Goal: Task Accomplishment & Management: Manage account settings

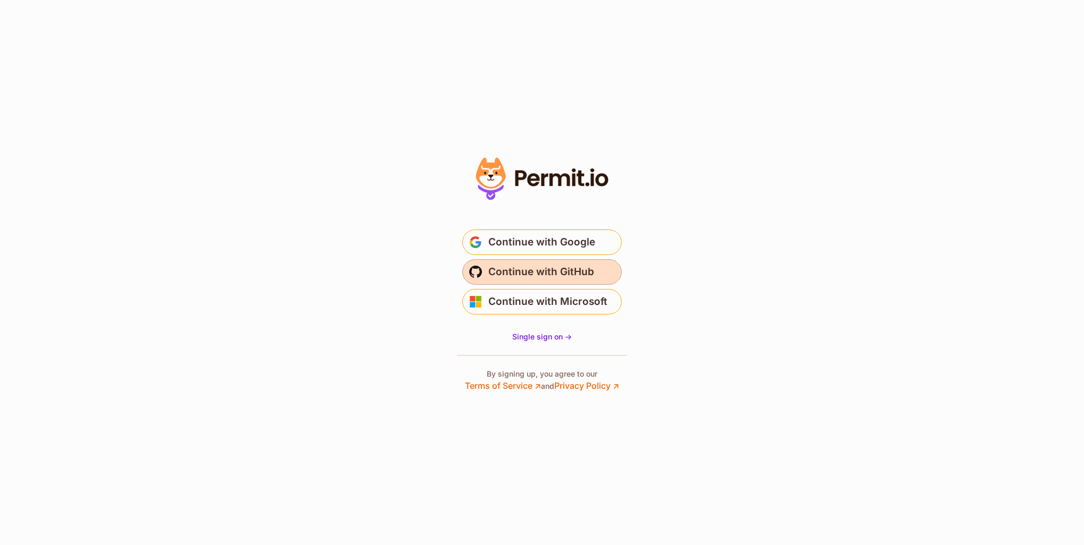
click at [553, 275] on span "Continue with GitHub" at bounding box center [542, 272] width 106 height 17
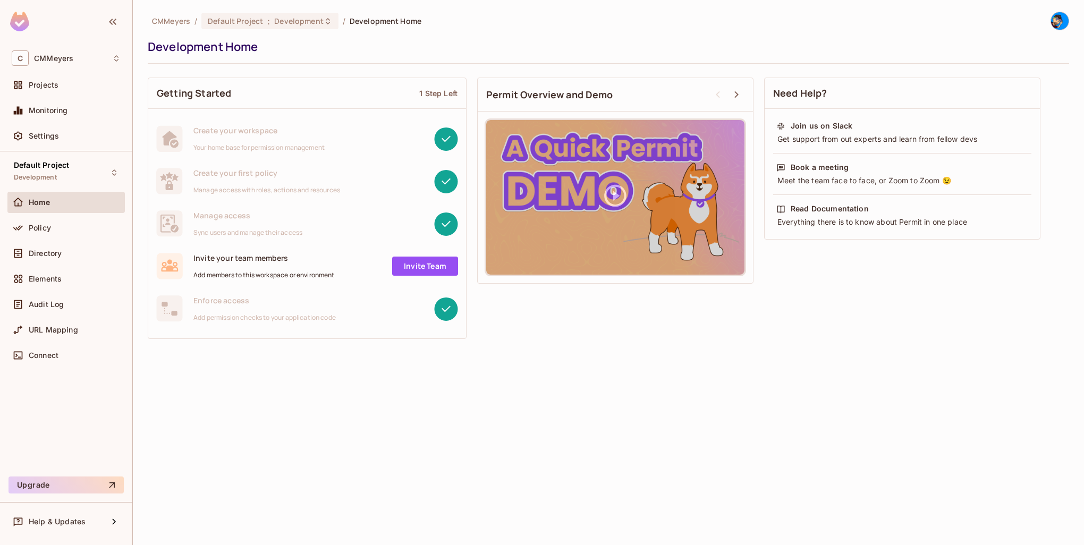
click at [548, 382] on div "CMMeyers / Default Project : Development / Development Home Development Home Ge…" at bounding box center [609, 272] width 952 height 545
click at [64, 225] on div "Policy" at bounding box center [75, 228] width 92 height 9
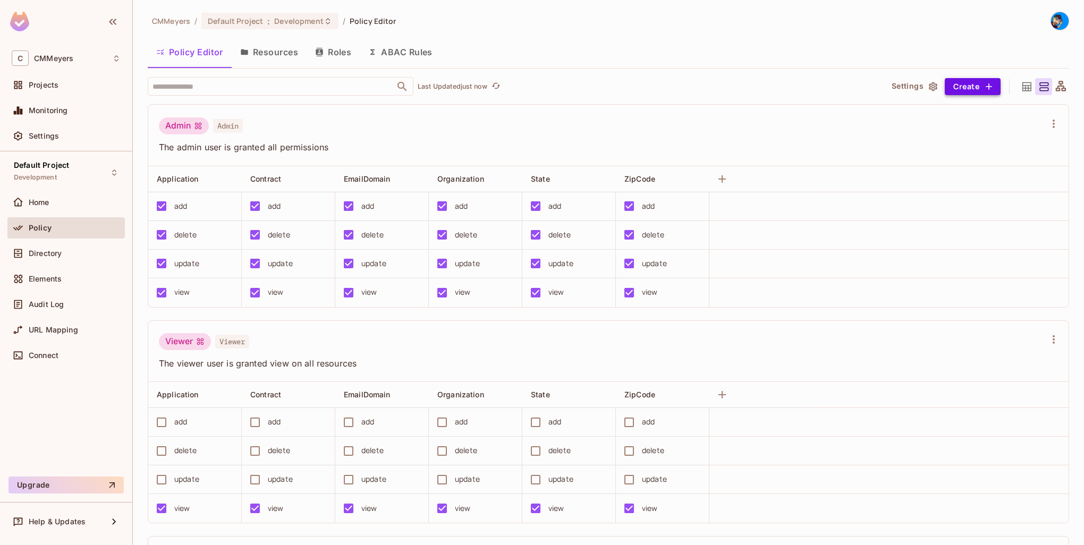
click at [965, 83] on button "Create" at bounding box center [973, 86] width 56 height 17
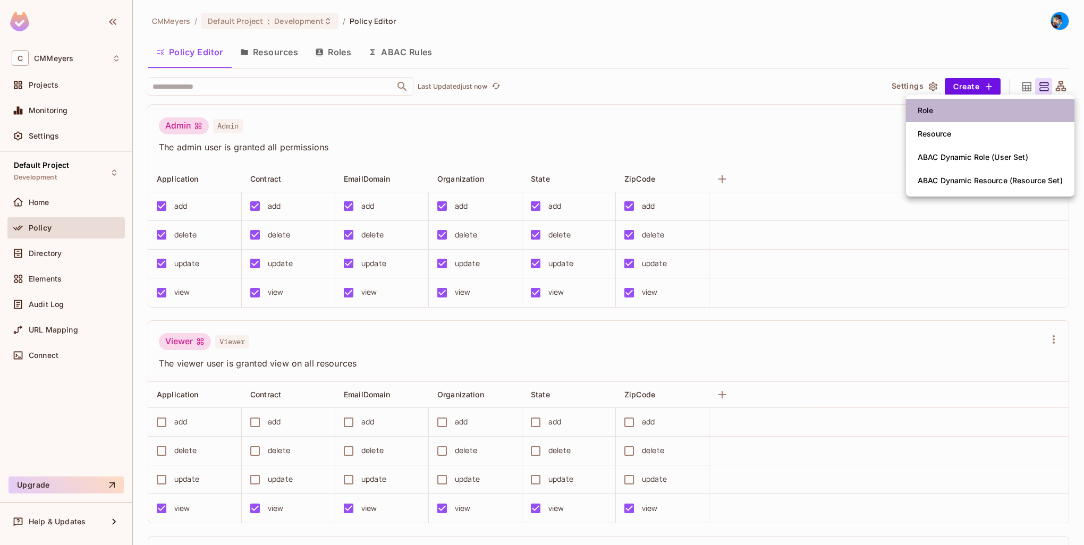
click at [933, 107] on div "Role" at bounding box center [926, 110] width 16 height 11
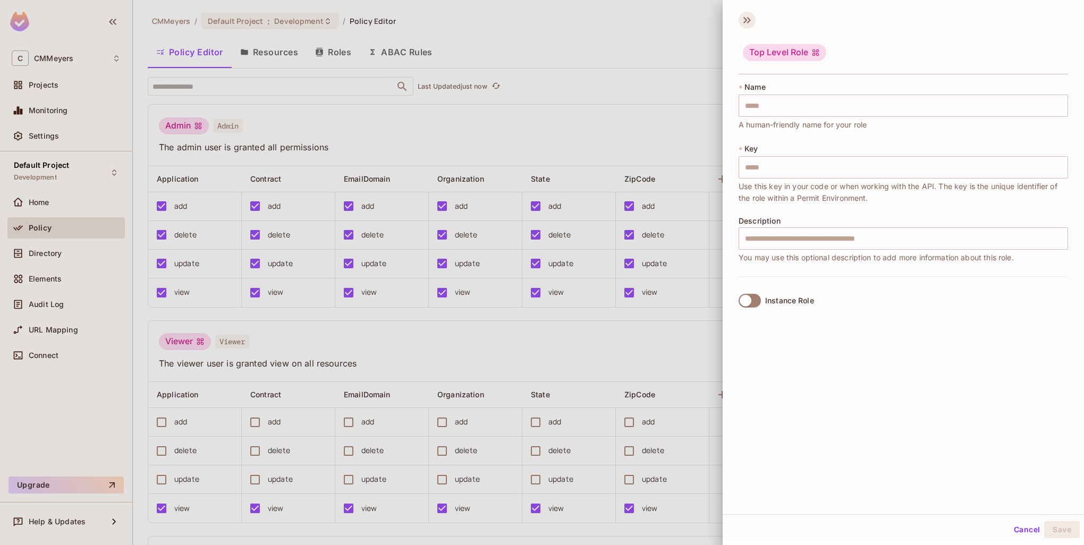
click at [753, 20] on icon at bounding box center [747, 20] width 17 height 17
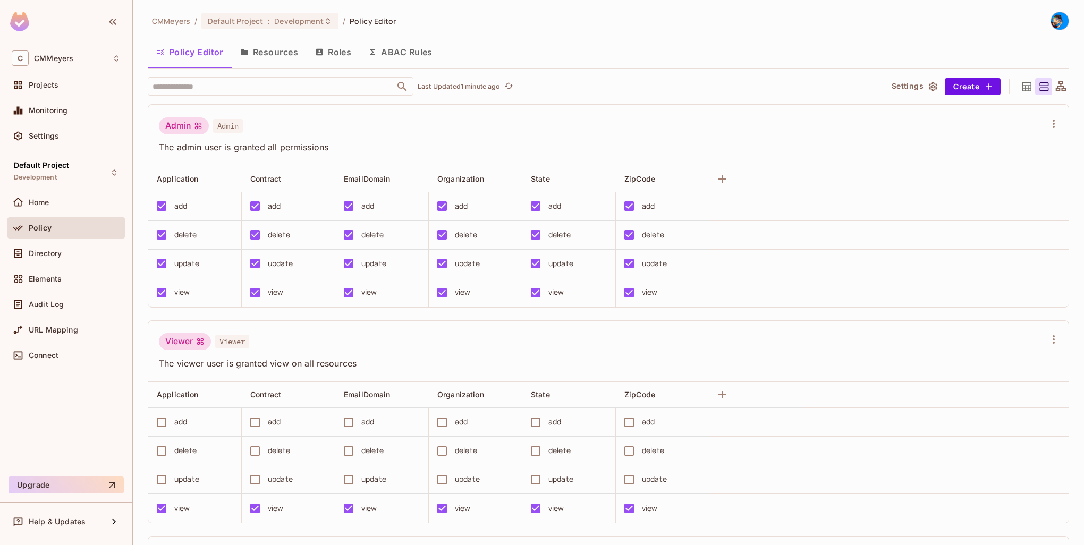
click at [267, 52] on button "Resources" at bounding box center [269, 52] width 75 height 27
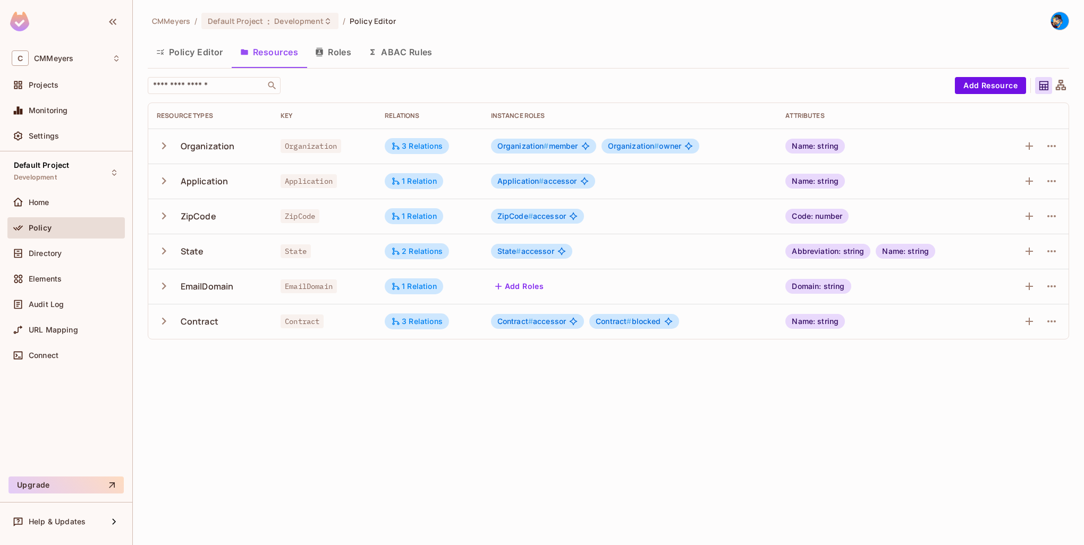
click at [165, 145] on icon "button" at bounding box center [164, 145] width 4 height 7
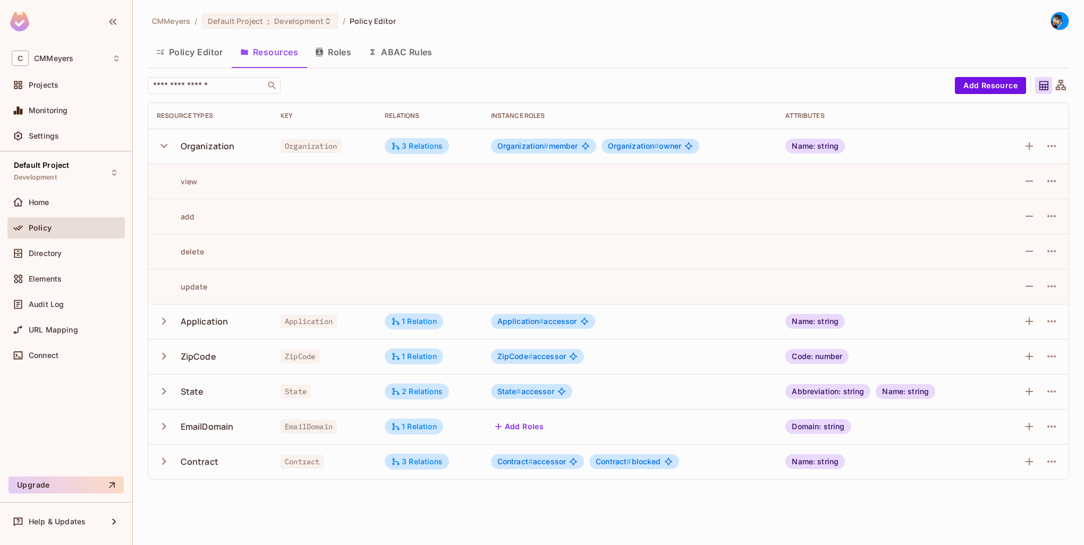
click at [165, 145] on icon "button" at bounding box center [164, 146] width 7 height 4
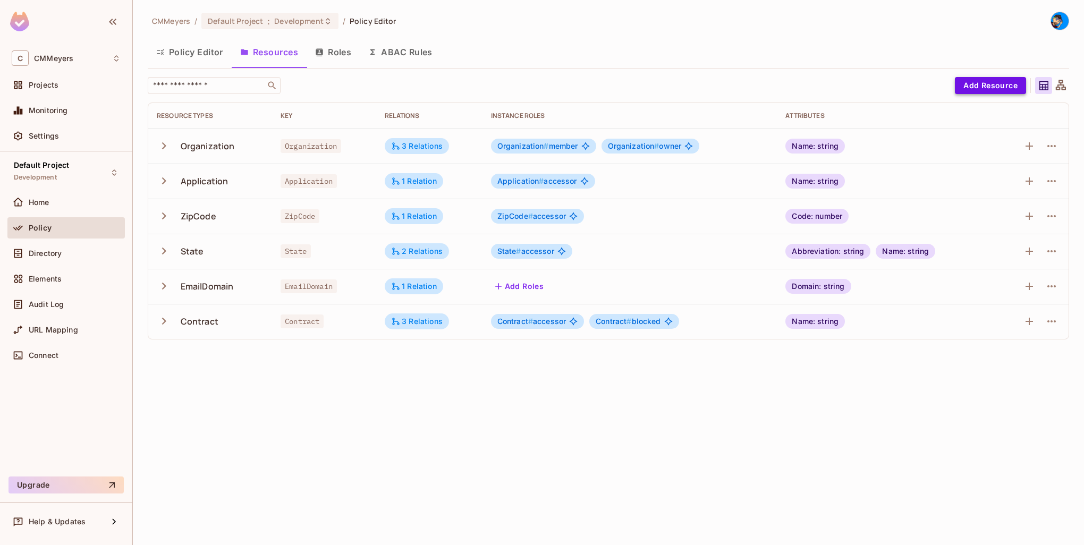
click at [1003, 86] on button "Add Resource" at bounding box center [990, 85] width 71 height 17
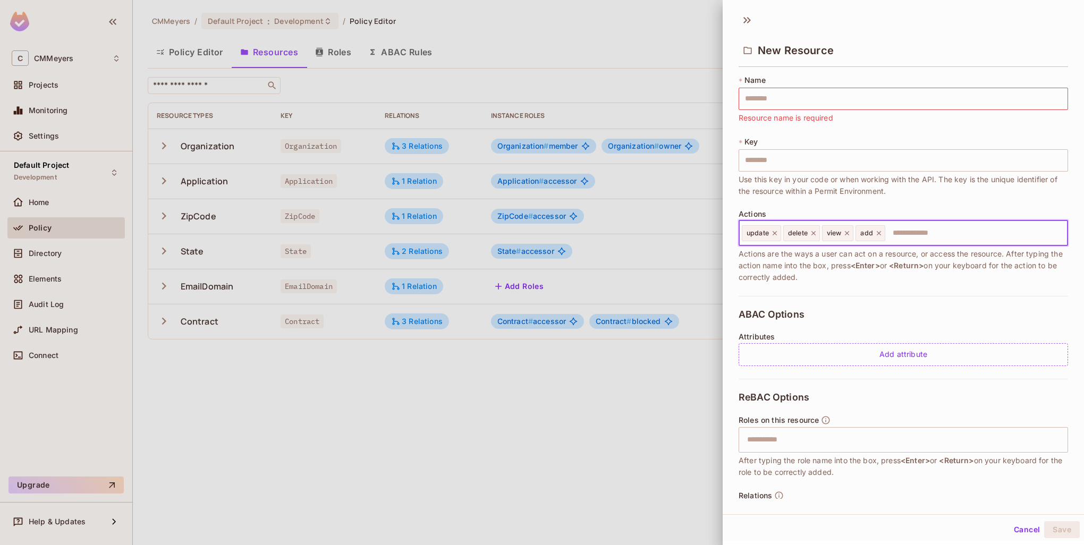
click at [914, 231] on input "text" at bounding box center [975, 233] width 177 height 21
type input "*****"
click at [912, 233] on icon at bounding box center [913, 233] width 7 height 7
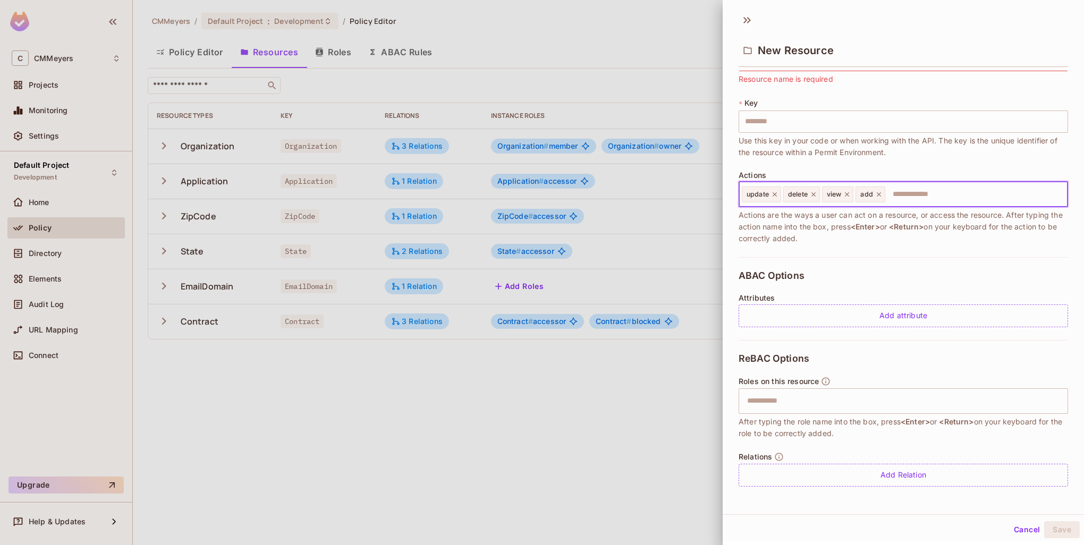
scroll to position [2, 0]
click at [1021, 528] on button "Cancel" at bounding box center [1027, 528] width 35 height 17
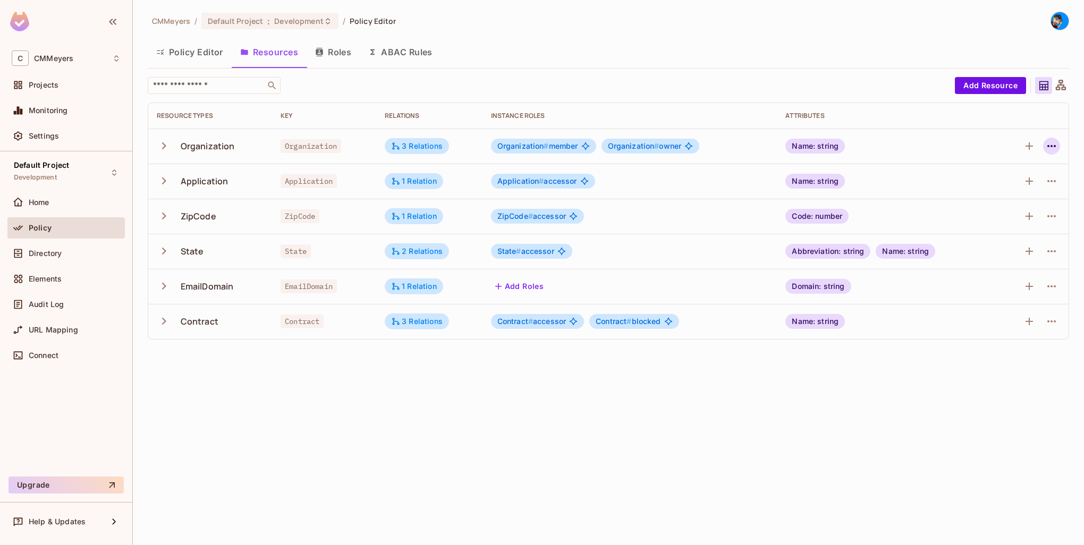
click at [1056, 148] on icon "button" at bounding box center [1052, 146] width 13 height 13
click at [1011, 191] on div "Edit Resource" at bounding box center [1006, 188] width 50 height 11
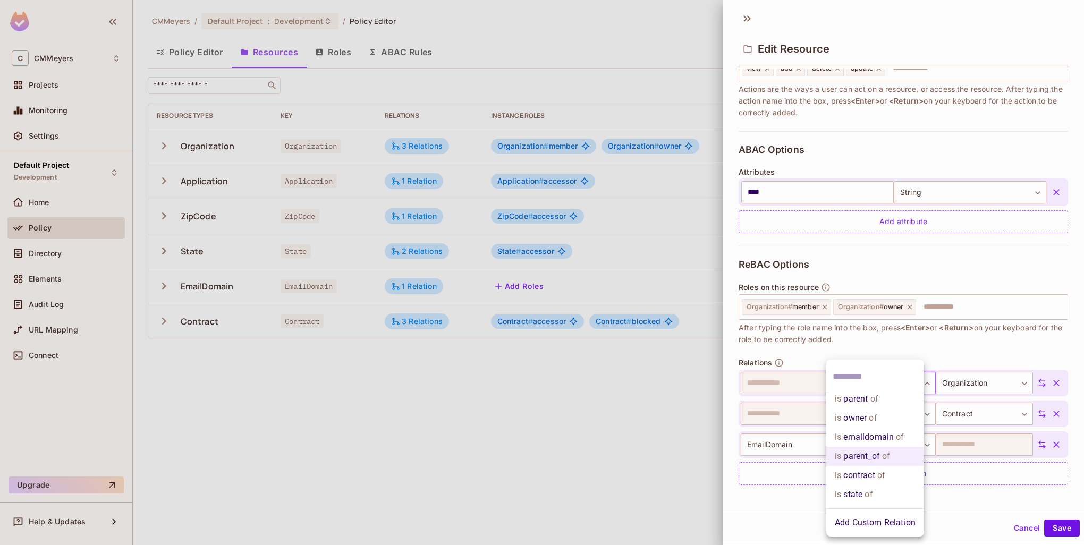
click at [892, 382] on body "**********" at bounding box center [542, 272] width 1084 height 545
click at [967, 350] on div at bounding box center [542, 272] width 1084 height 545
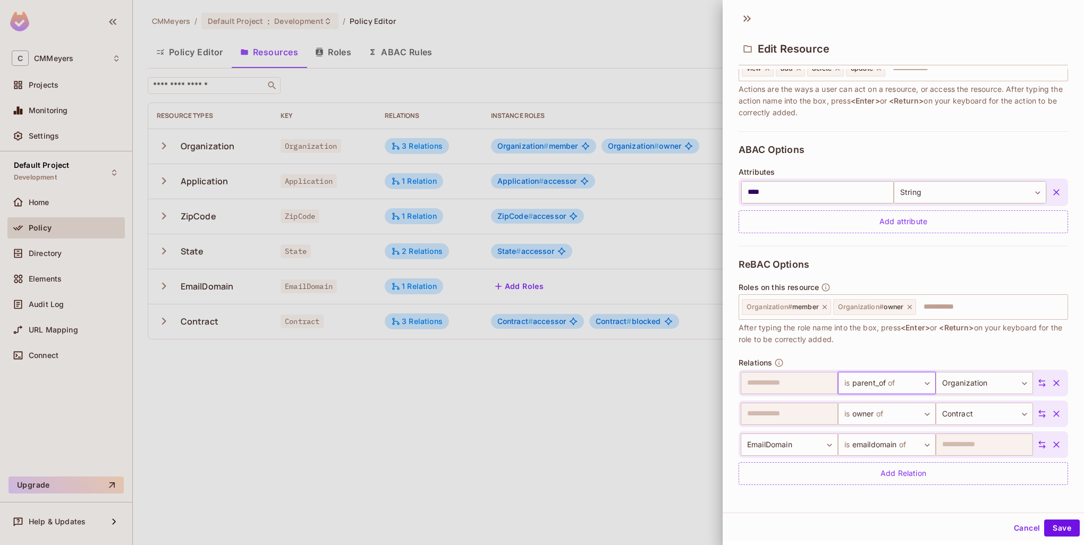
click at [456, 395] on div at bounding box center [542, 272] width 1084 height 545
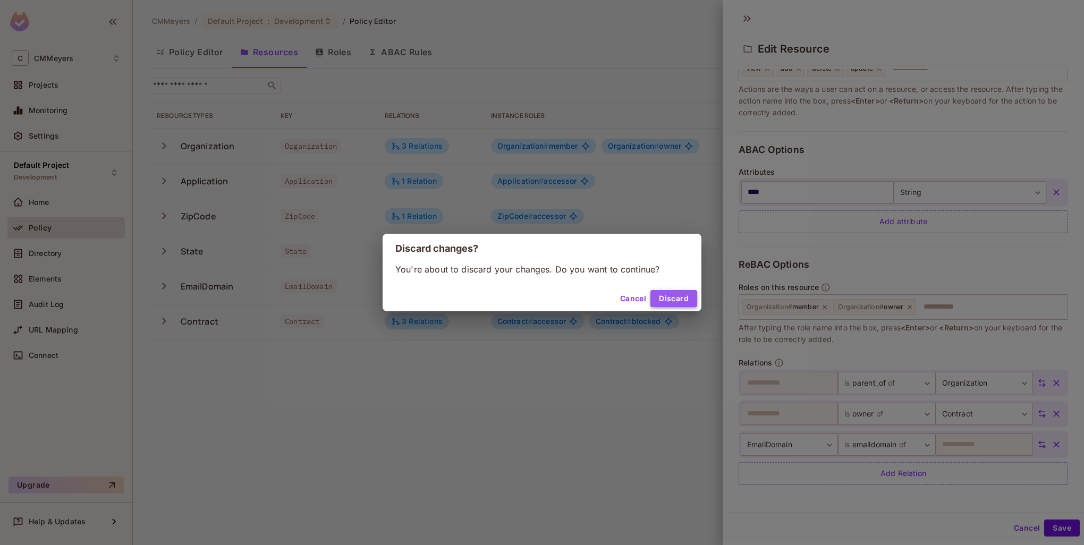
click at [687, 293] on button "Discard" at bounding box center [674, 298] width 47 height 17
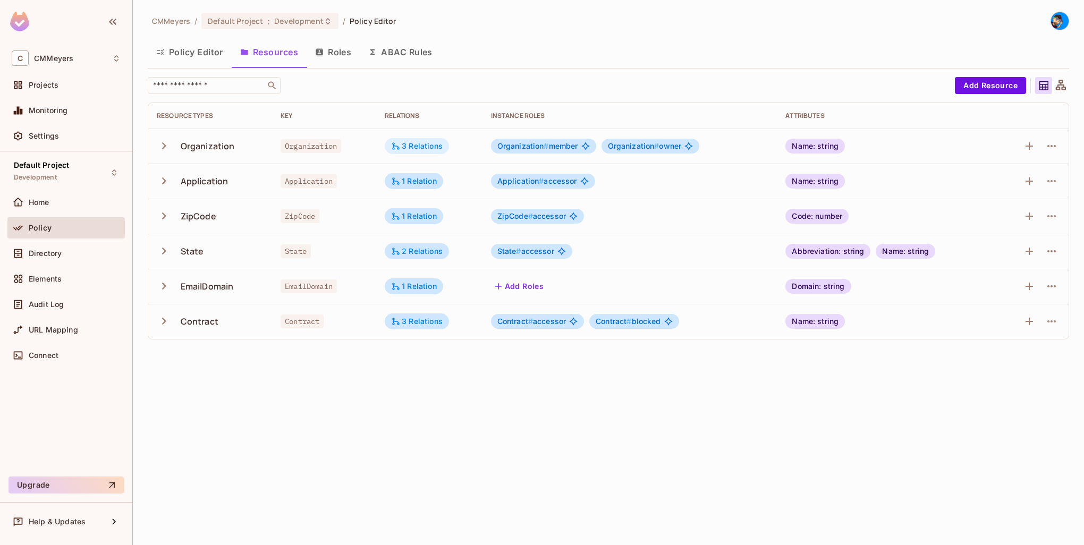
click at [415, 144] on div "3 Relations" at bounding box center [417, 146] width 52 height 10
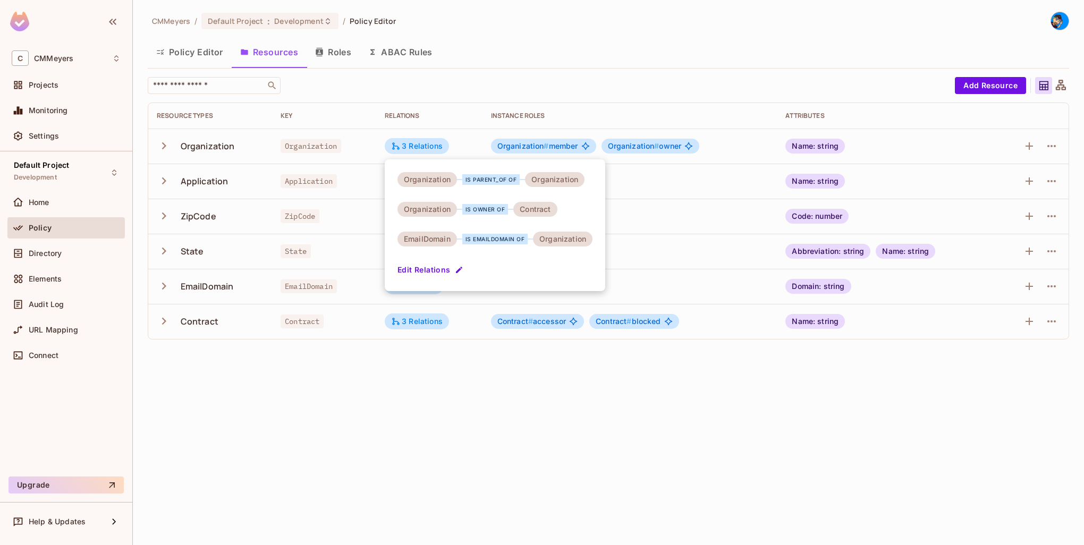
click at [390, 390] on div at bounding box center [542, 272] width 1084 height 545
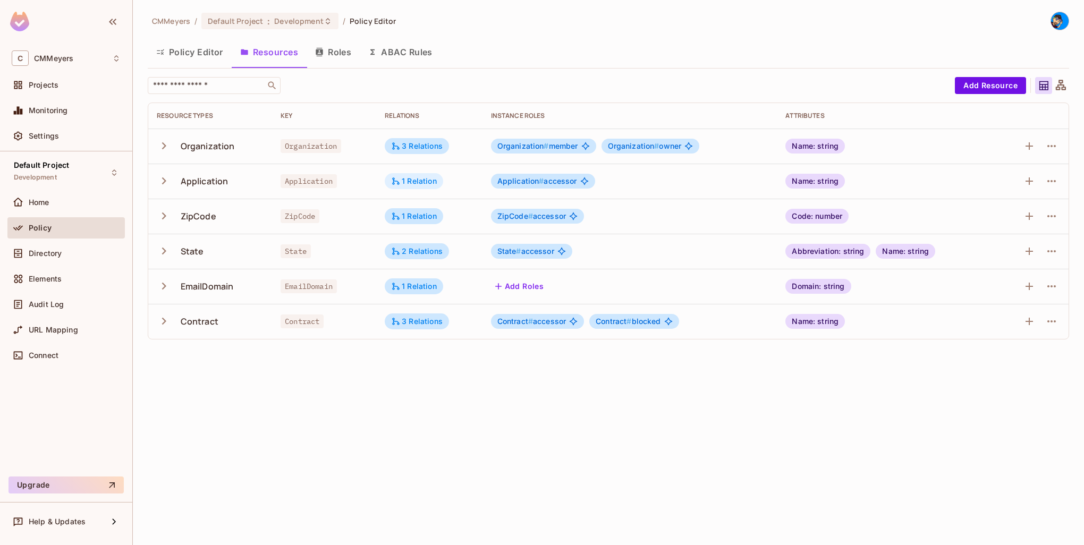
click at [415, 183] on div "1 Relation" at bounding box center [414, 181] width 46 height 10
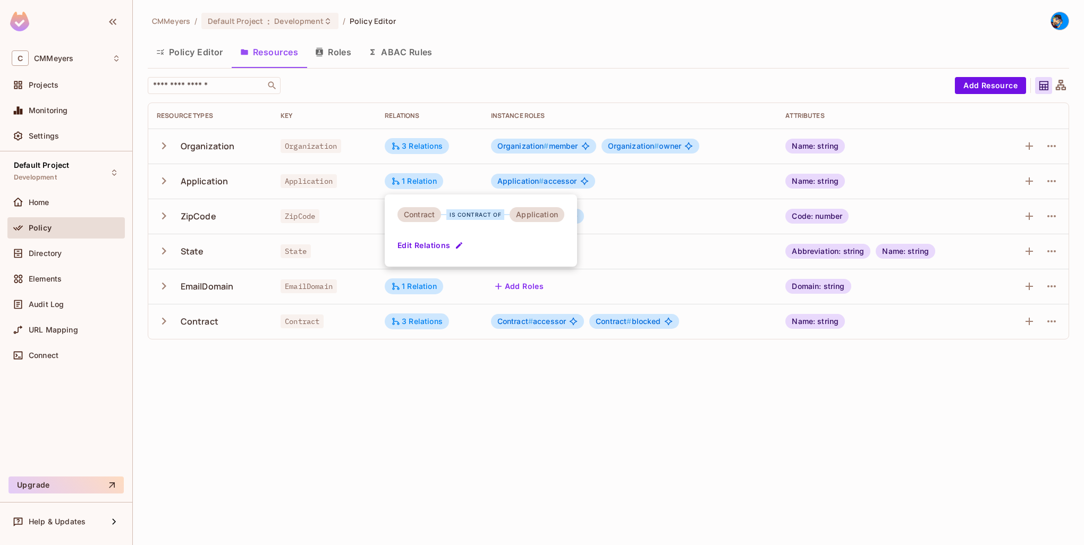
click at [400, 402] on div at bounding box center [542, 272] width 1084 height 545
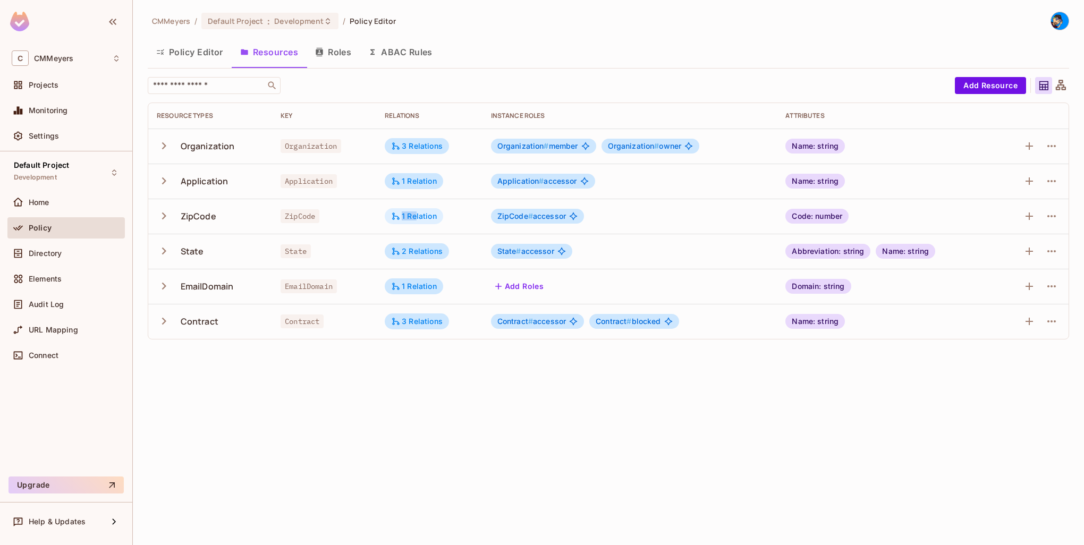
click at [415, 220] on div "1 Relation" at bounding box center [414, 216] width 58 height 16
click at [415, 404] on div at bounding box center [542, 272] width 1084 height 545
click at [422, 250] on div "2 Relations" at bounding box center [417, 252] width 52 height 10
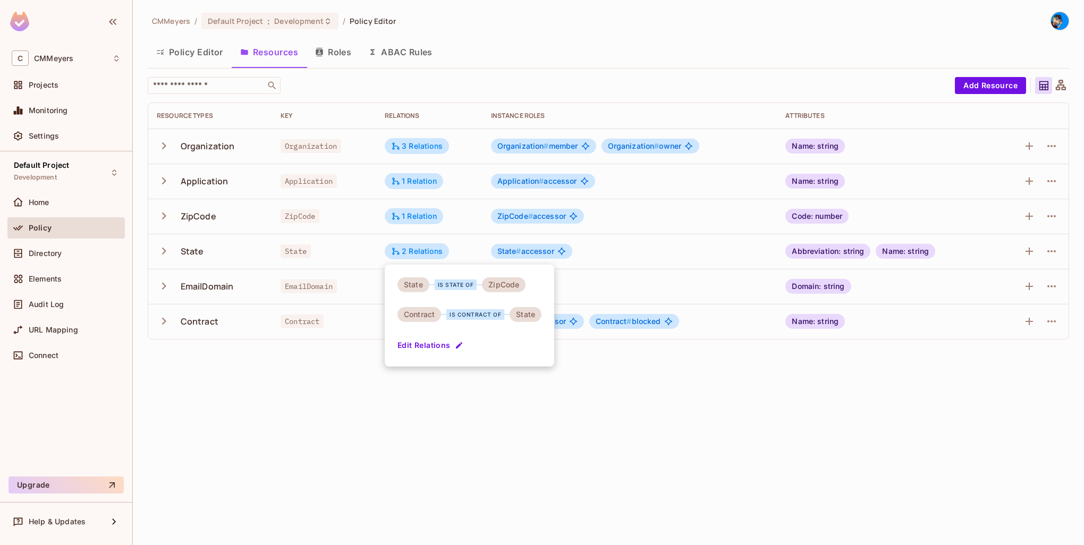
click at [346, 404] on div at bounding box center [542, 272] width 1084 height 545
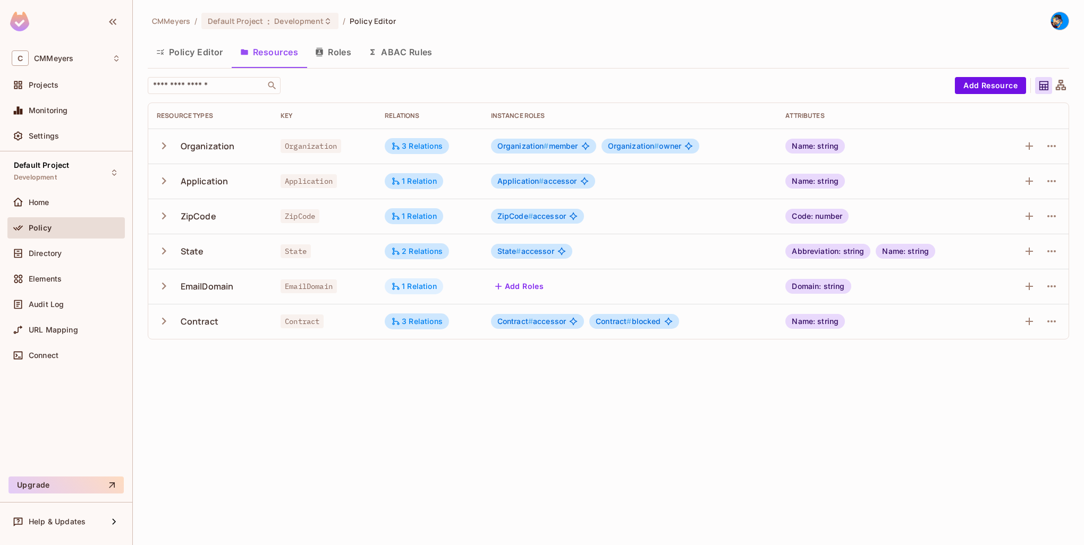
click at [417, 288] on div "1 Relation" at bounding box center [414, 287] width 46 height 10
click at [306, 407] on div at bounding box center [542, 272] width 1084 height 545
click at [418, 318] on div "3 Relations" at bounding box center [417, 322] width 52 height 10
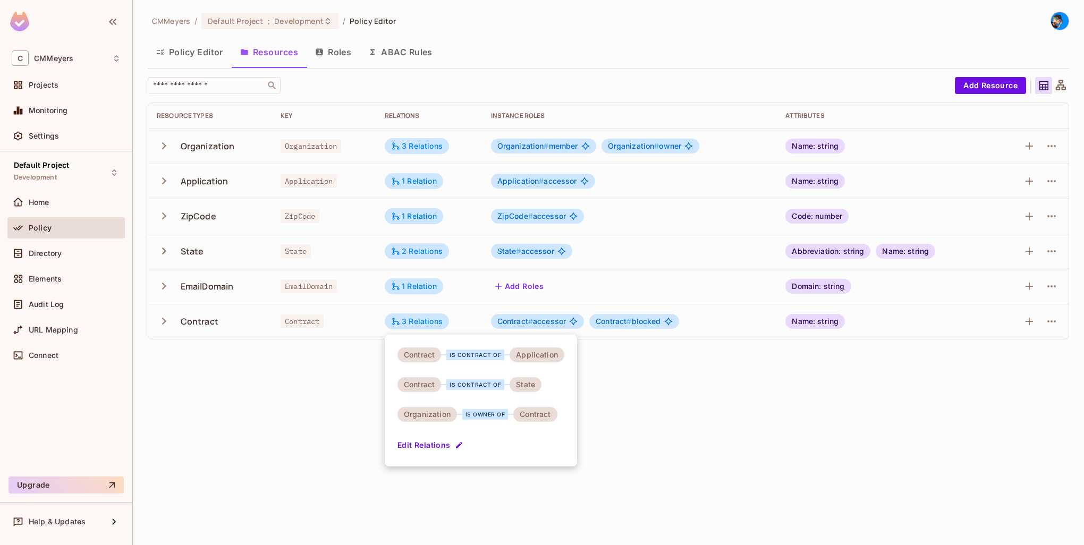
click at [664, 409] on div at bounding box center [542, 272] width 1084 height 545
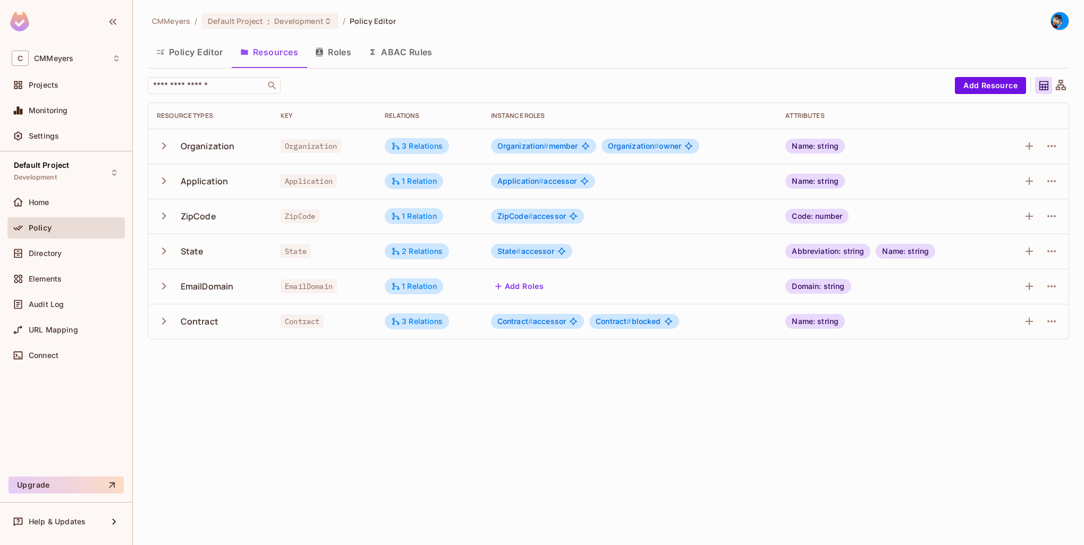
click at [332, 54] on button "Roles" at bounding box center [333, 52] width 53 height 27
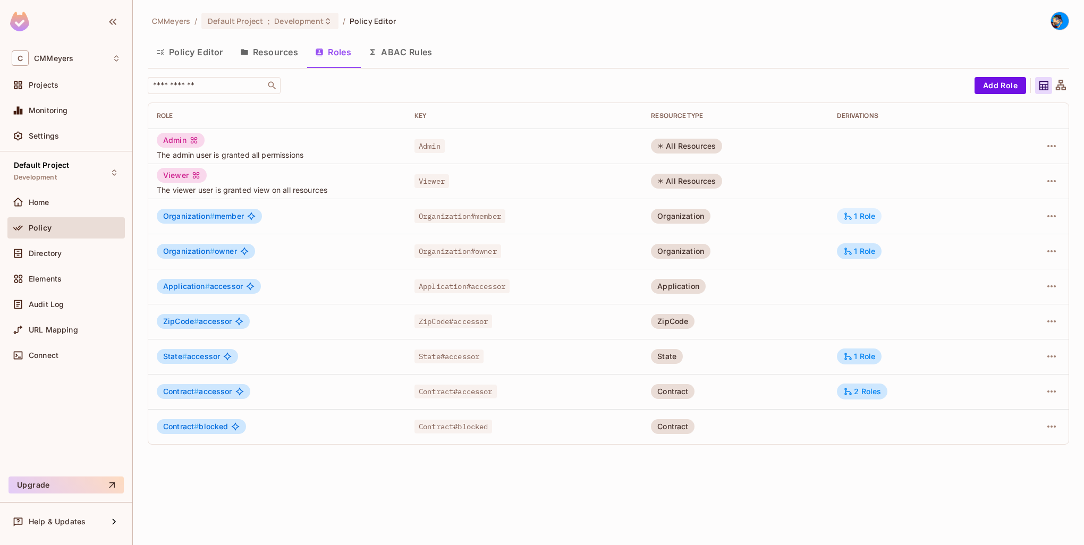
click at [869, 217] on div "1 Role" at bounding box center [860, 217] width 32 height 10
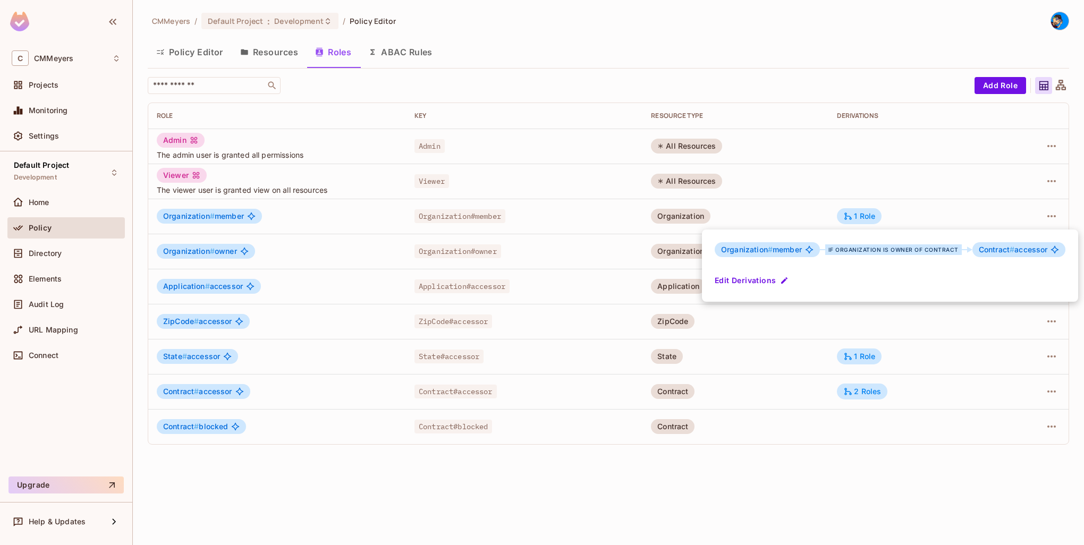
click at [1053, 215] on div at bounding box center [542, 272] width 1084 height 545
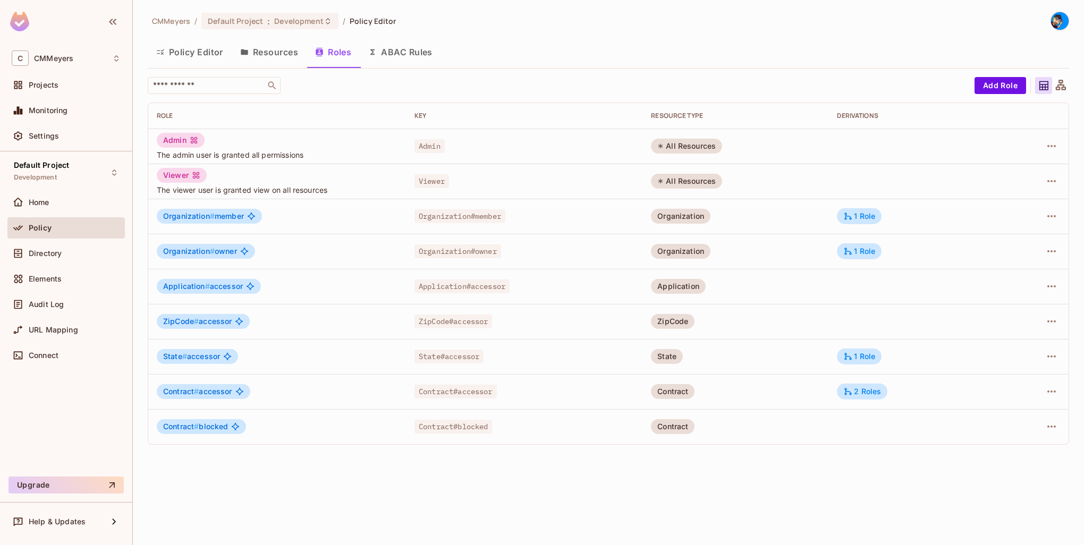
click at [1053, 215] on icon "button" at bounding box center [1052, 216] width 13 height 13
click at [1007, 239] on div "Edit Role" at bounding box center [1005, 240] width 32 height 11
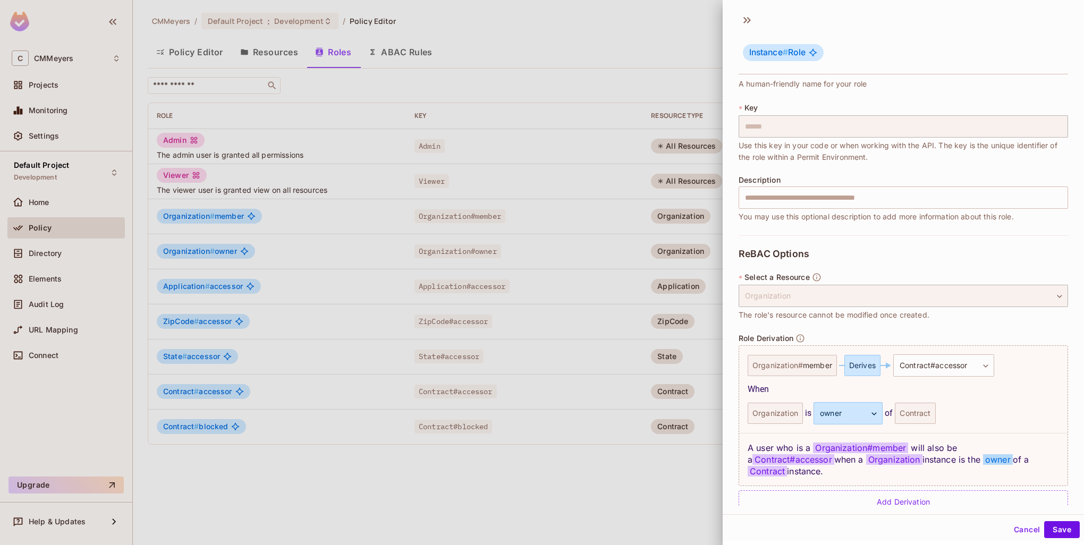
scroll to position [60, 0]
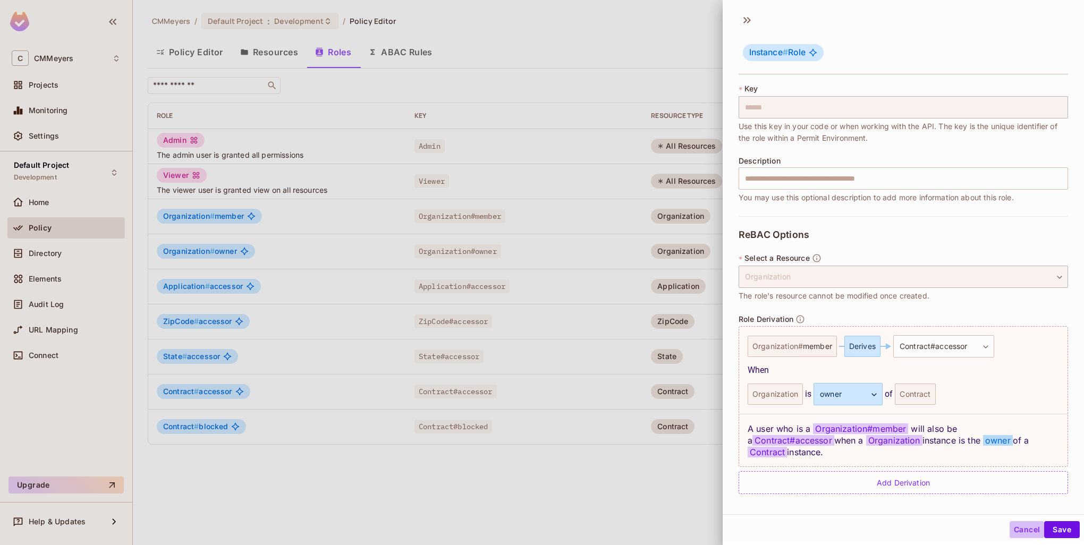
click at [1016, 526] on button "Cancel" at bounding box center [1027, 529] width 35 height 17
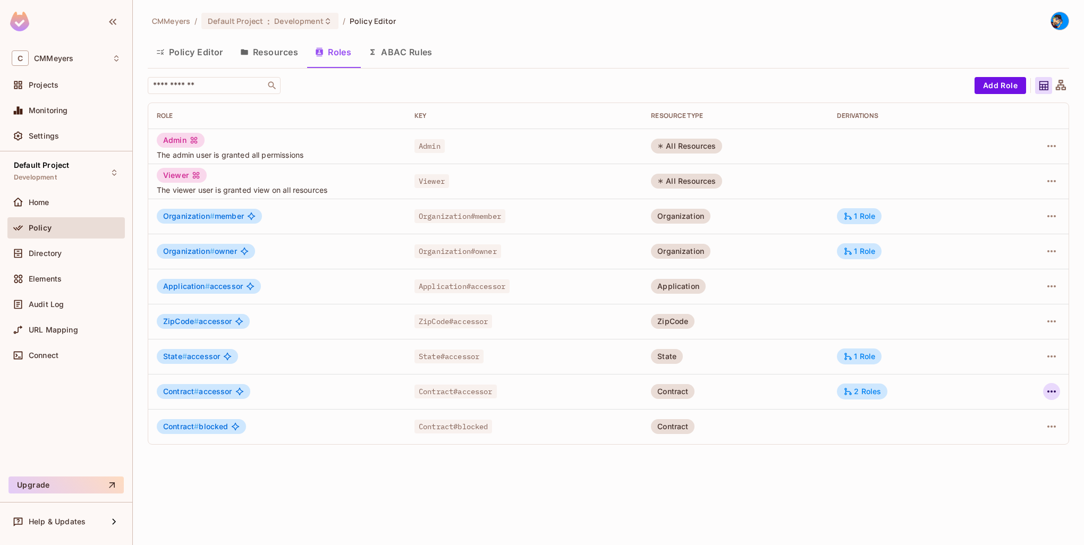
click at [1053, 391] on icon "button" at bounding box center [1052, 392] width 9 height 2
click at [1012, 415] on div "Edit Role" at bounding box center [1005, 416] width 32 height 11
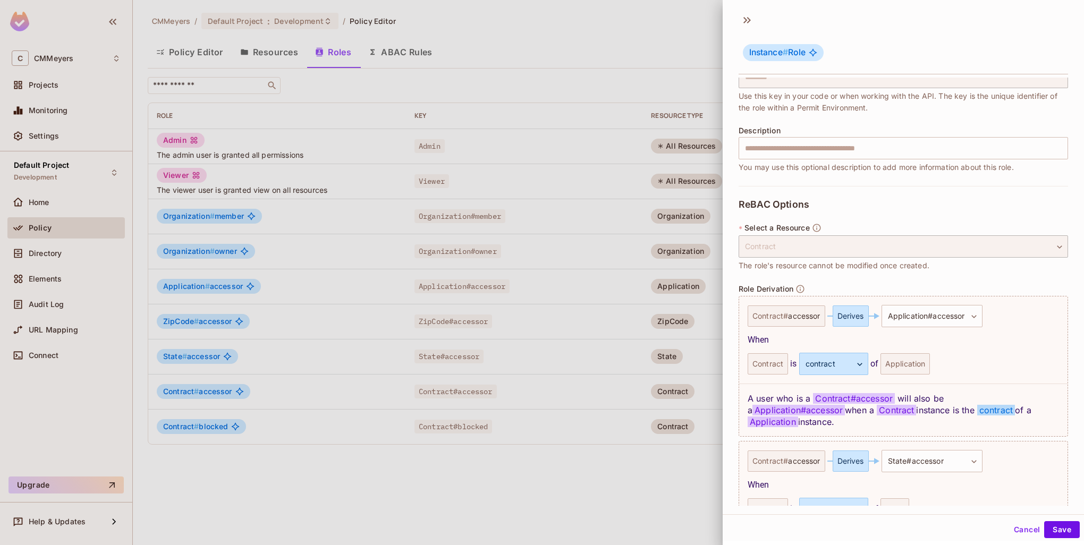
scroll to position [193, 0]
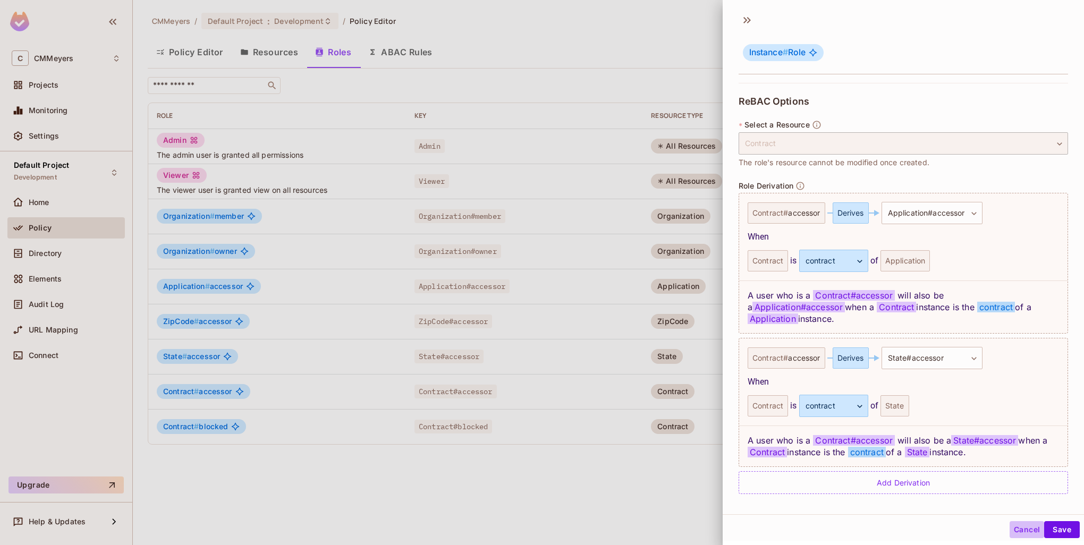
click at [1025, 533] on button "Cancel" at bounding box center [1027, 529] width 35 height 17
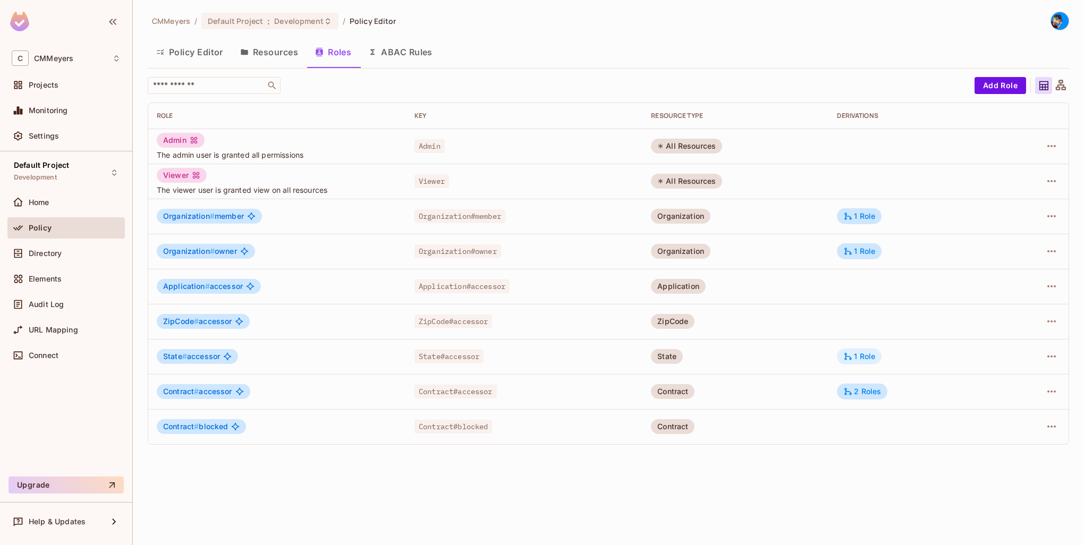
click at [870, 361] on div "1 Role" at bounding box center [859, 357] width 45 height 16
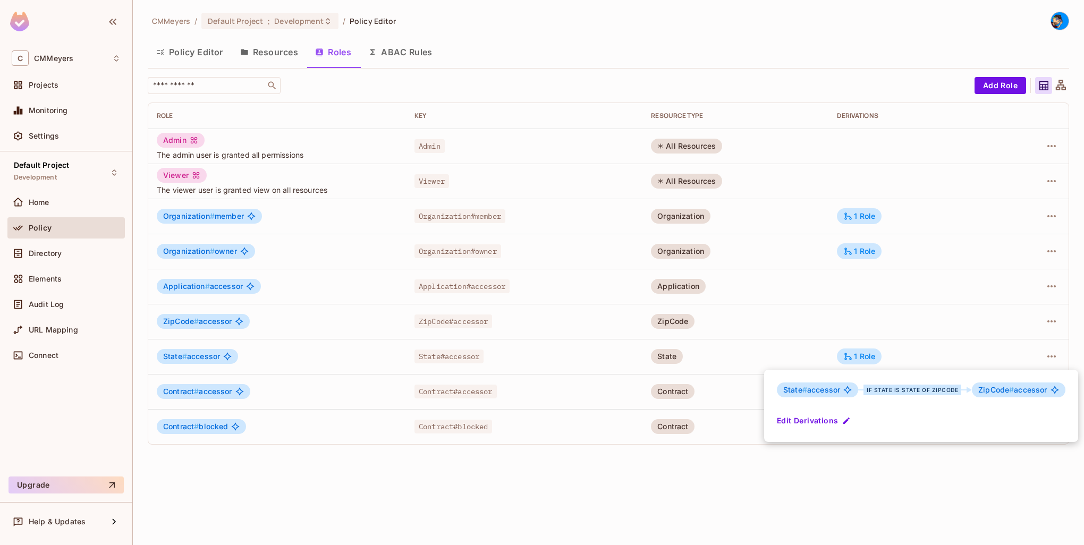
click at [629, 488] on div at bounding box center [542, 272] width 1084 height 545
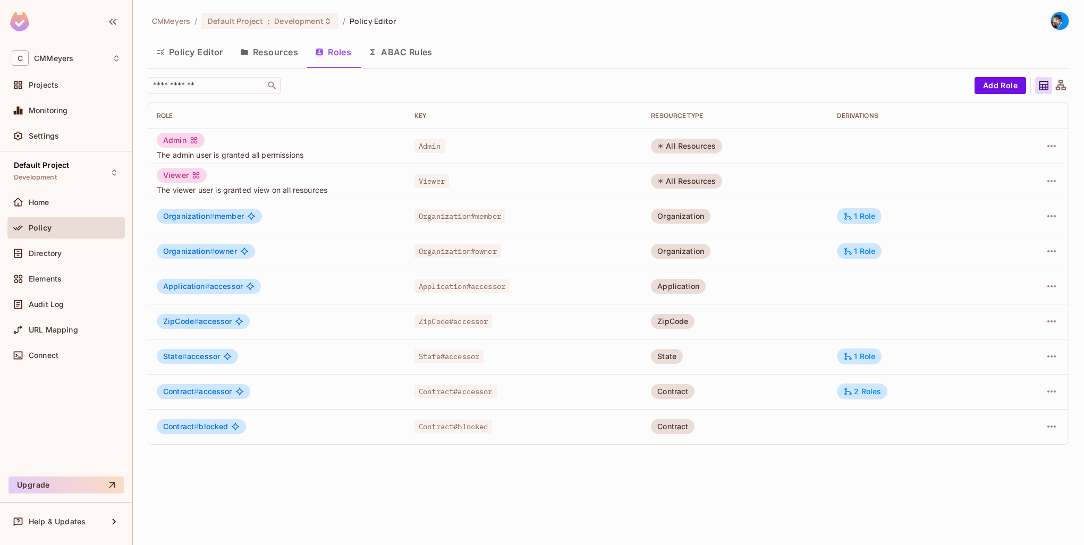
click at [485, 482] on div "CMMeyers / Default Project : Development / Policy Editor Policy Editor Resource…" at bounding box center [609, 272] width 952 height 545
click at [551, 474] on div "CMMeyers / Default Project : Development / Policy Editor Policy Editor Resource…" at bounding box center [609, 272] width 952 height 545
click at [571, 501] on div "CMMeyers / Default Project : Development / Policy Editor Policy Editor Resource…" at bounding box center [609, 272] width 952 height 545
click at [595, 492] on div "CMMeyers / Default Project : Development / Policy Editor Policy Editor Resource…" at bounding box center [609, 272] width 952 height 545
click at [1053, 218] on icon "button" at bounding box center [1052, 216] width 13 height 13
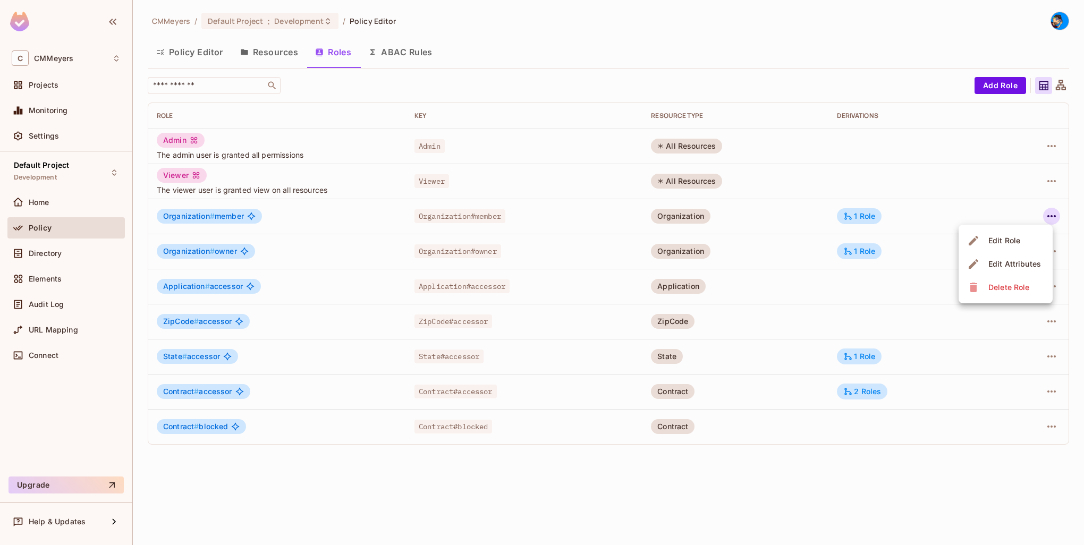
click at [1009, 243] on div "Edit Role" at bounding box center [1005, 240] width 32 height 11
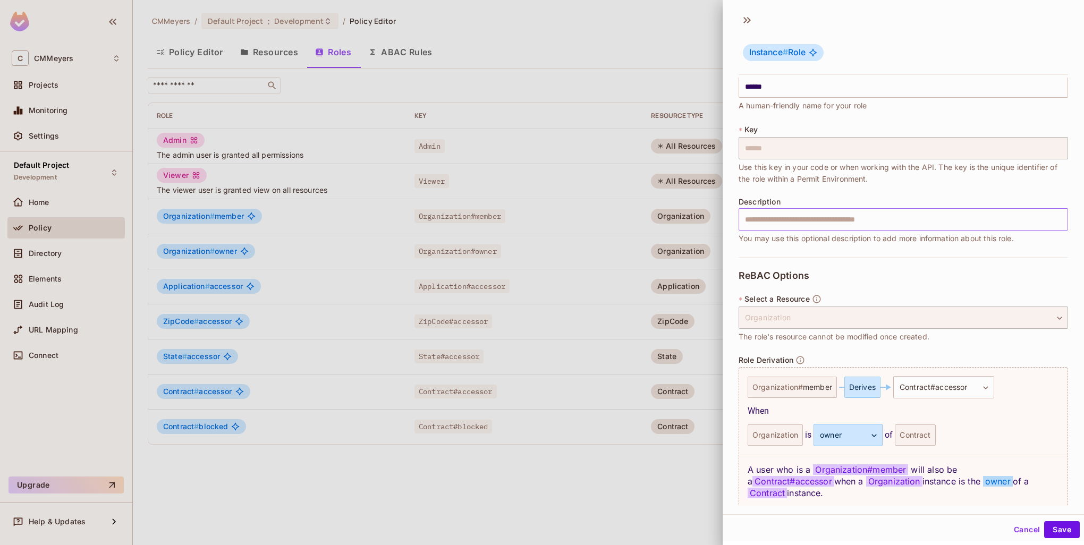
scroll to position [0, 0]
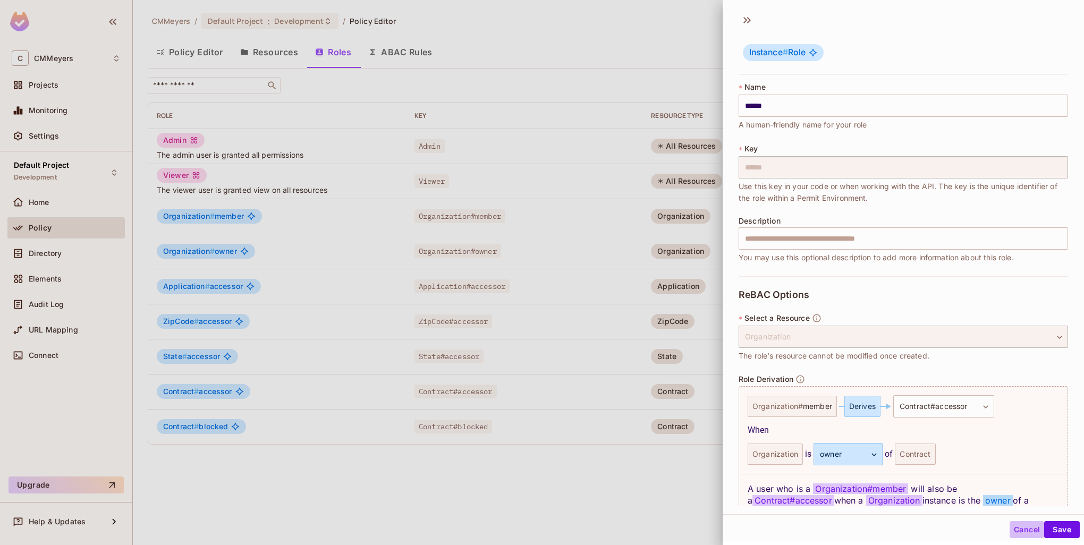
click at [1017, 526] on button "Cancel" at bounding box center [1027, 529] width 35 height 17
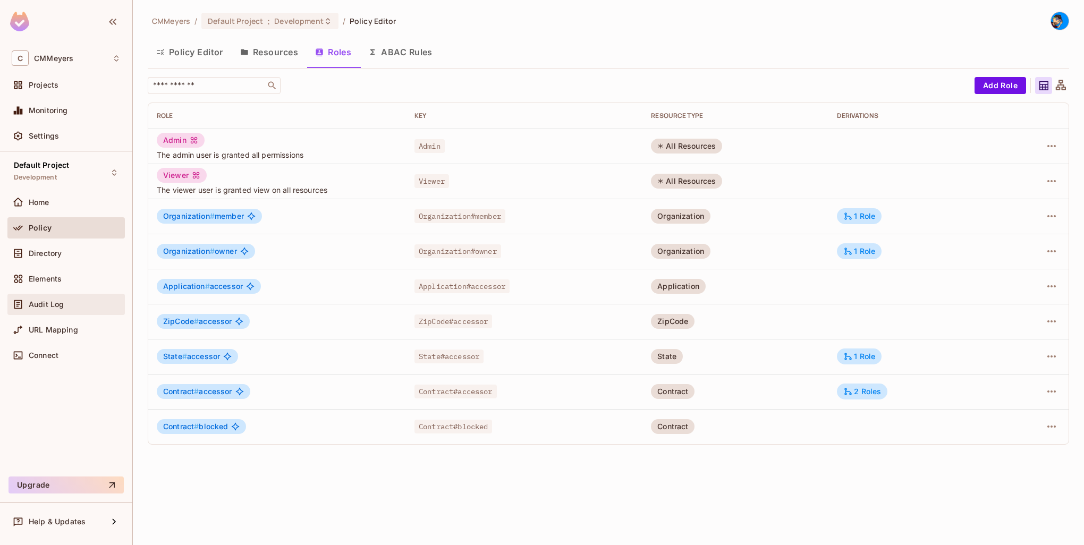
click at [35, 308] on span "Audit Log" at bounding box center [46, 304] width 35 height 9
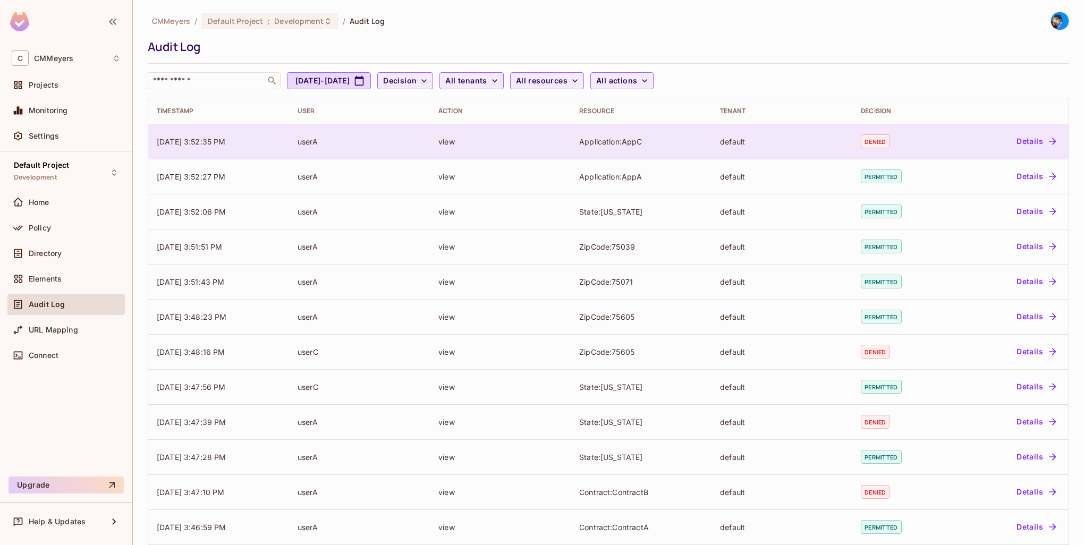
click at [1032, 140] on button "Details" at bounding box center [1037, 141] width 48 height 17
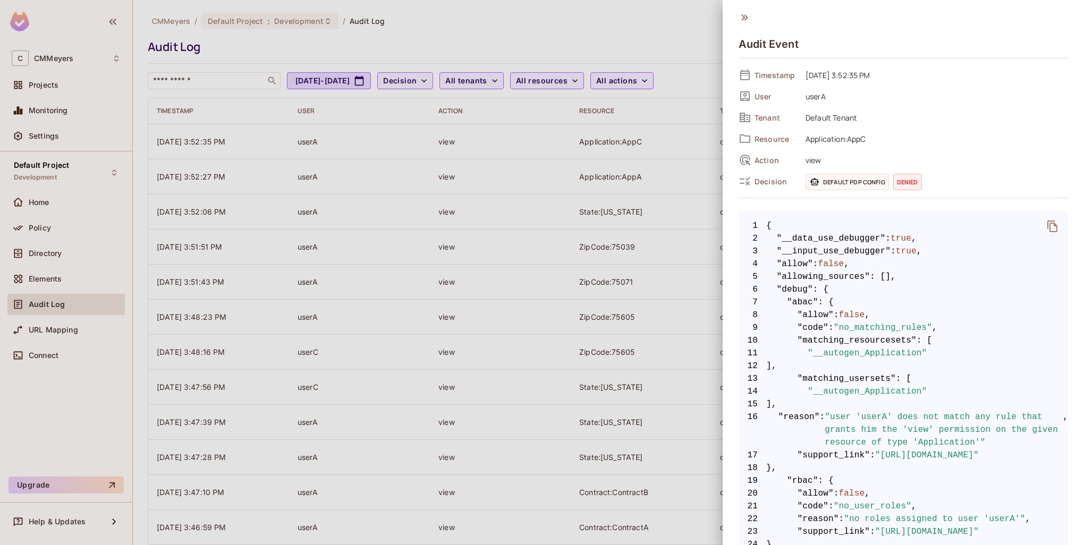
click at [745, 14] on icon at bounding box center [745, 18] width 12 height 12
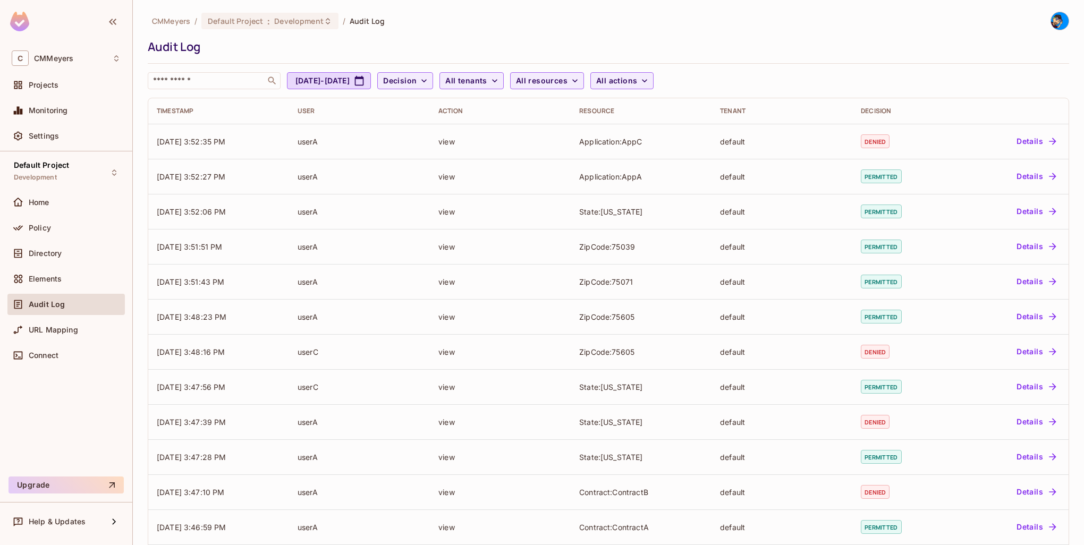
click at [771, 35] on div "CMMeyers / Default Project : Development / Audit Log Audit Log ​ [DATE] - [DATE…" at bounding box center [609, 51] width 922 height 78
click at [537, 22] on div "CMMeyers / Default Project : Development / Audit Log" at bounding box center [609, 21] width 922 height 19
click at [467, 27] on div "CMMeyers / Default Project : Development / Audit Log" at bounding box center [609, 21] width 922 height 19
click at [44, 254] on span "Directory" at bounding box center [45, 253] width 33 height 9
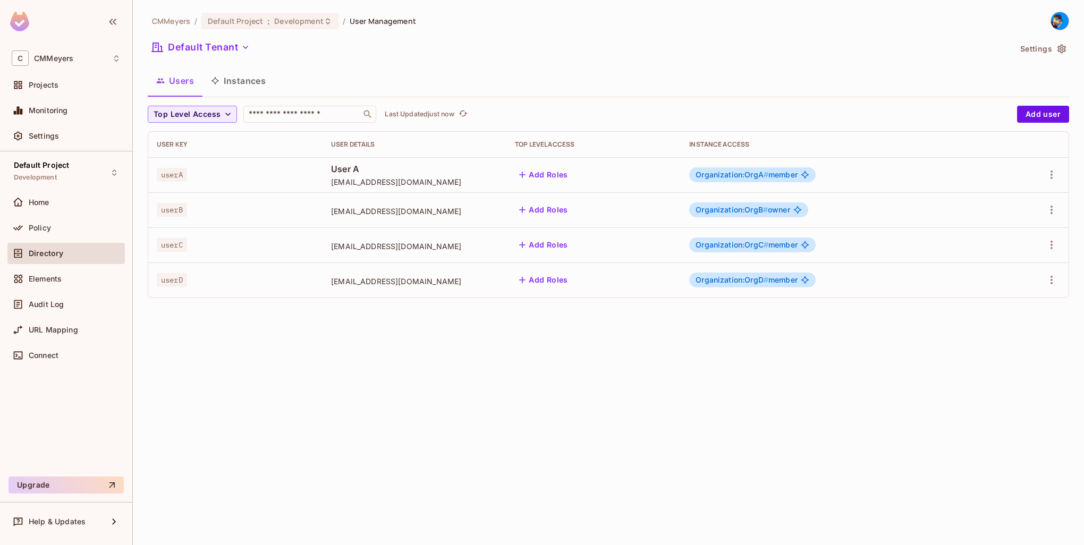
click at [237, 88] on button "Instances" at bounding box center [239, 81] width 72 height 27
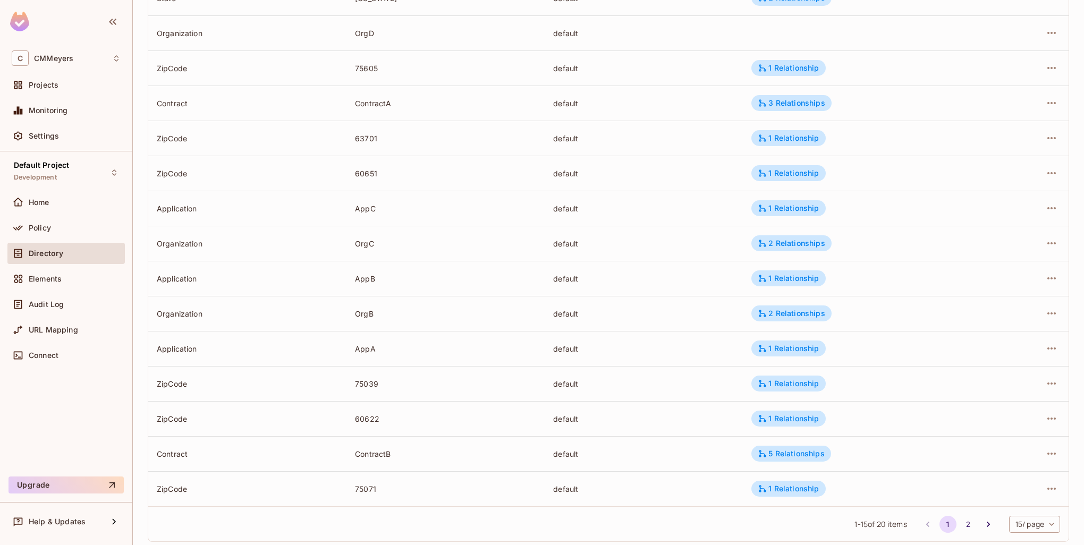
scroll to position [197, 0]
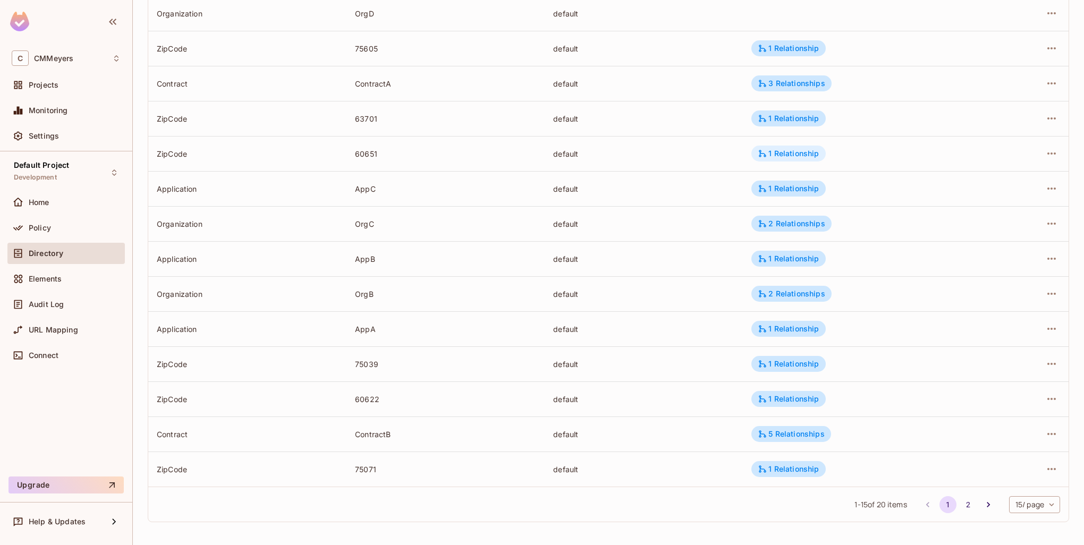
click at [790, 155] on div "1 Relationship" at bounding box center [788, 154] width 61 height 10
click at [774, 116] on div at bounding box center [542, 272] width 1084 height 545
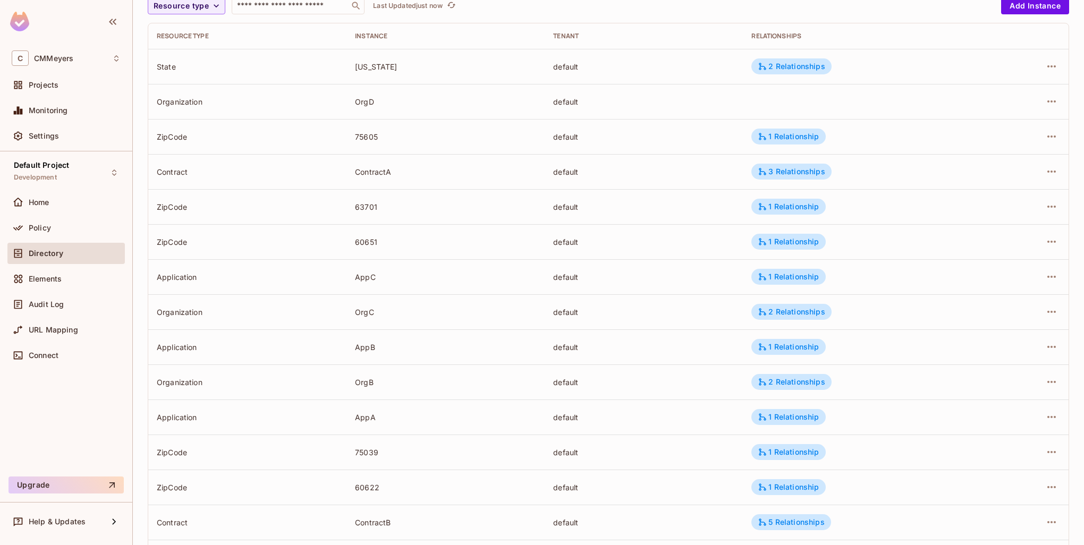
scroll to position [19, 0]
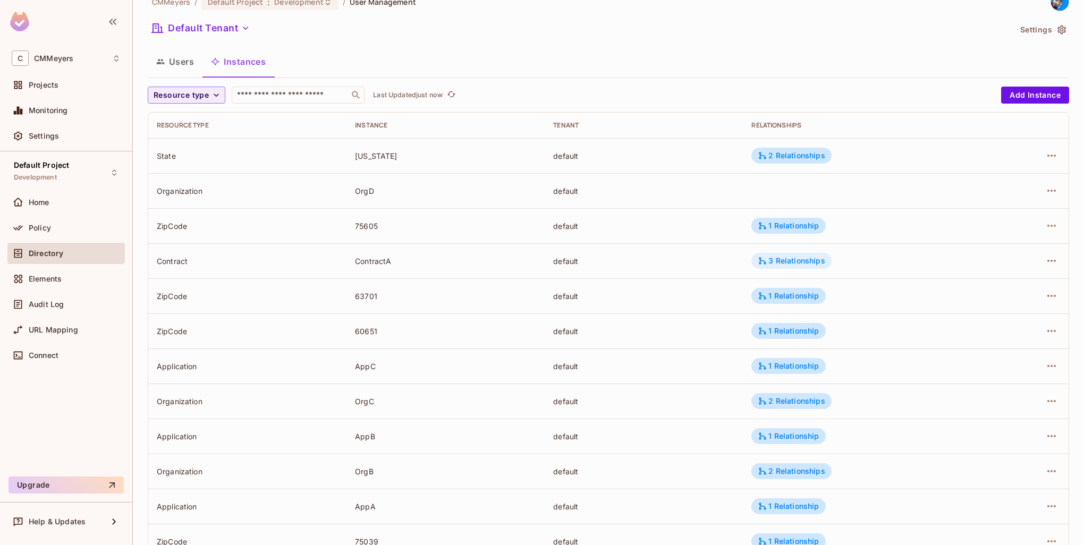
click at [786, 253] on div "3 Relationships" at bounding box center [792, 261] width 80 height 16
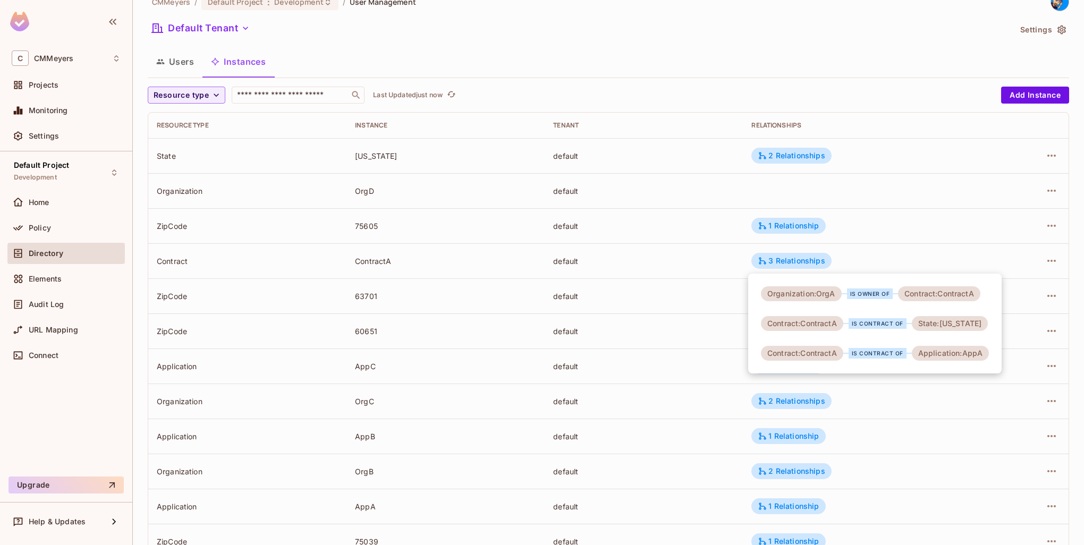
click at [202, 97] on div at bounding box center [542, 272] width 1084 height 545
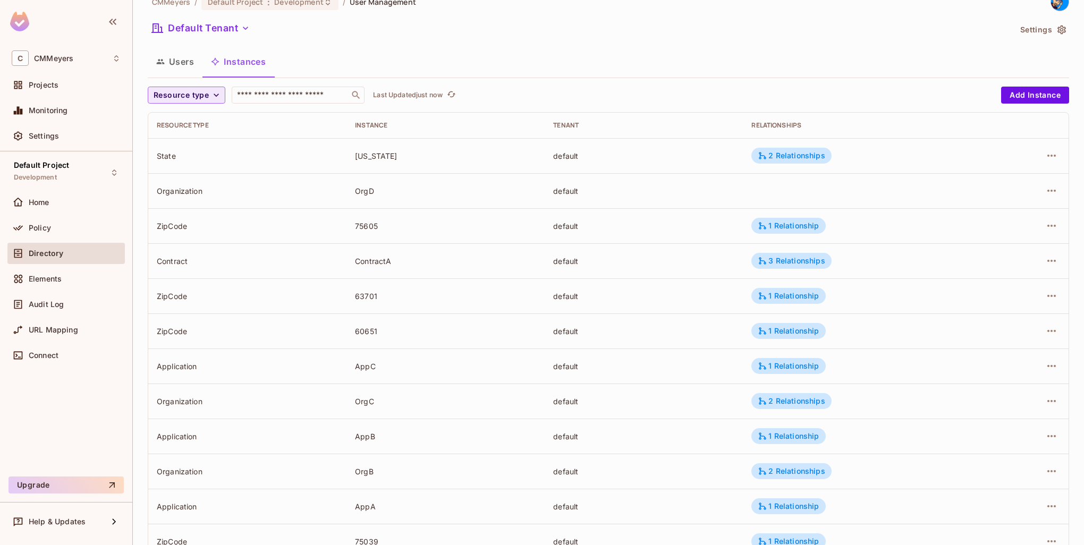
click at [202, 97] on span "Resource type" at bounding box center [181, 95] width 55 height 13
click at [169, 188] on span "State" at bounding box center [179, 187] width 46 height 10
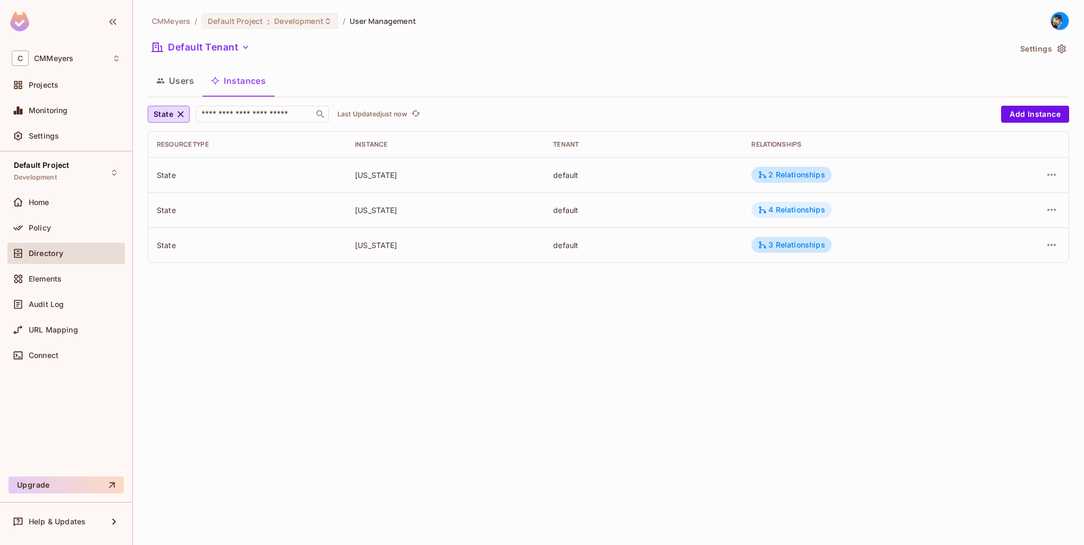
click at [811, 205] on div "4 Relationships" at bounding box center [791, 210] width 67 height 10
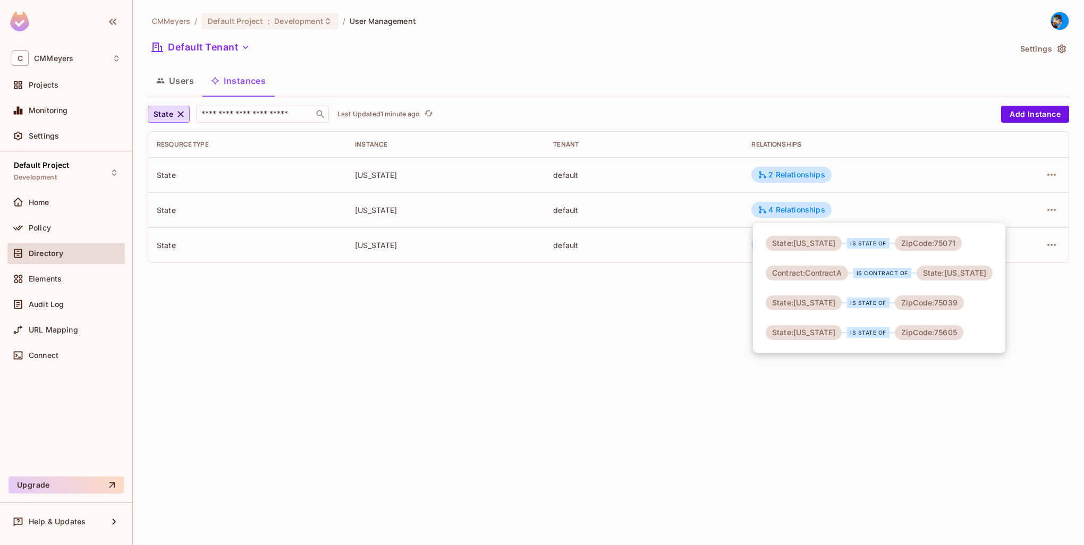
click at [657, 328] on div at bounding box center [542, 272] width 1084 height 545
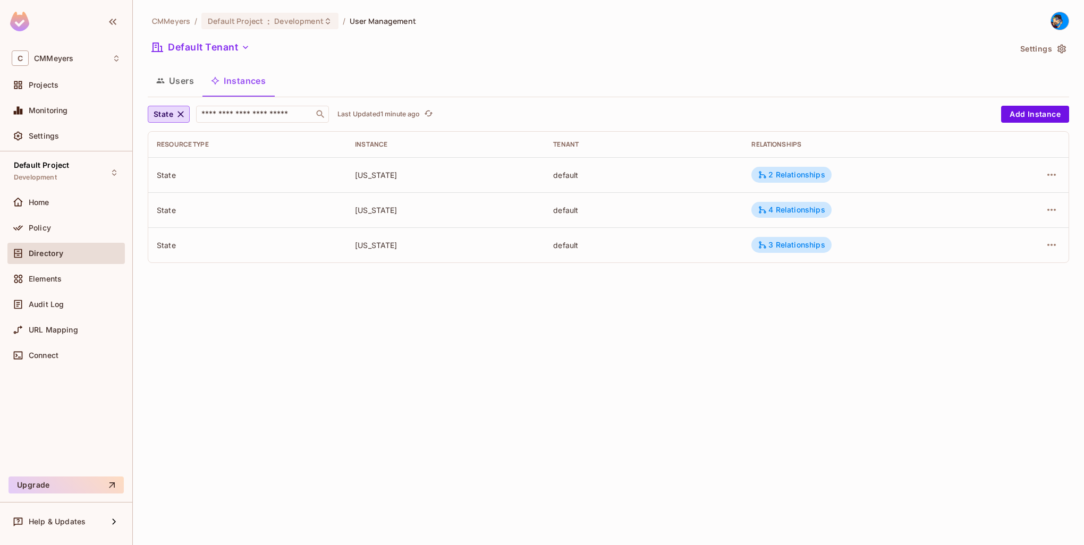
click at [770, 60] on div "CMMeyers / Default Project : Development / User Management Default Tenant Setti…" at bounding box center [609, 142] width 922 height 260
